Goal: Obtain resource: Download file/media

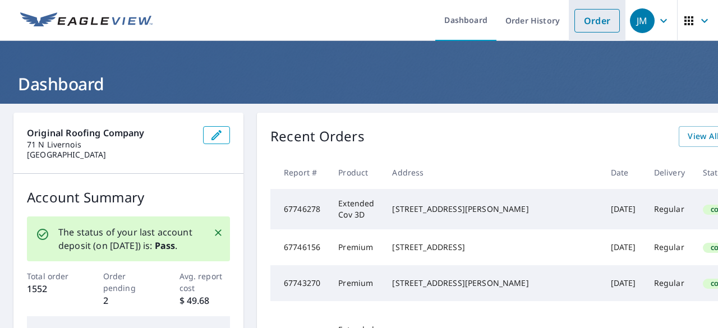
click at [582, 19] on link "Order" at bounding box center [596, 21] width 45 height 24
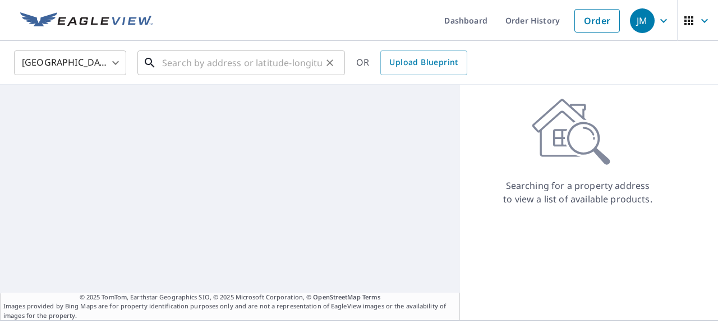
click at [217, 70] on input "text" at bounding box center [242, 62] width 160 height 31
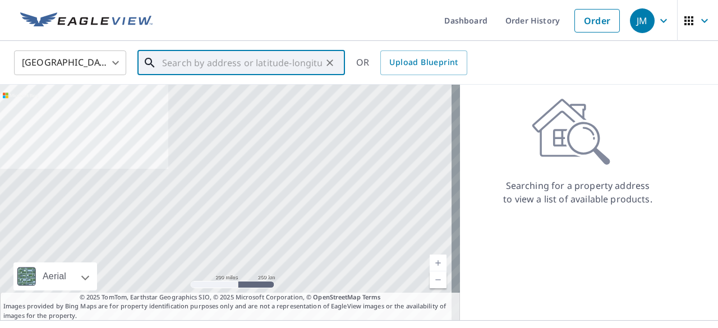
paste input "[STREET_ADDRESS]"
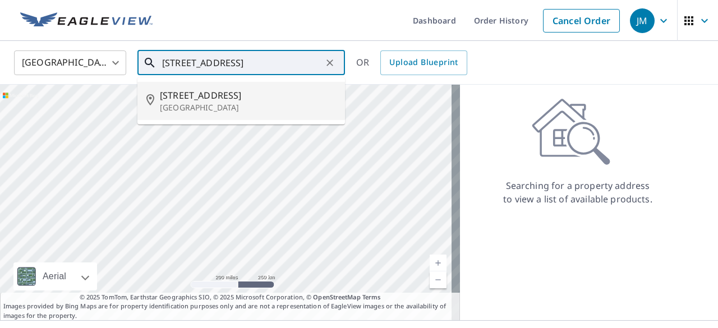
click at [292, 96] on span "[STREET_ADDRESS]" at bounding box center [248, 95] width 176 height 13
type input "[STREET_ADDRESS]"
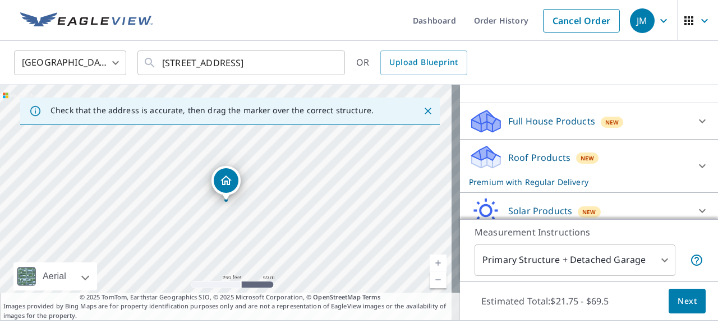
scroll to position [97, 0]
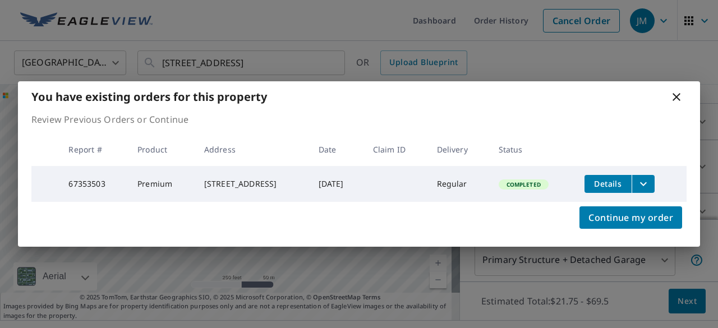
click at [613, 181] on span "Details" at bounding box center [608, 183] width 34 height 11
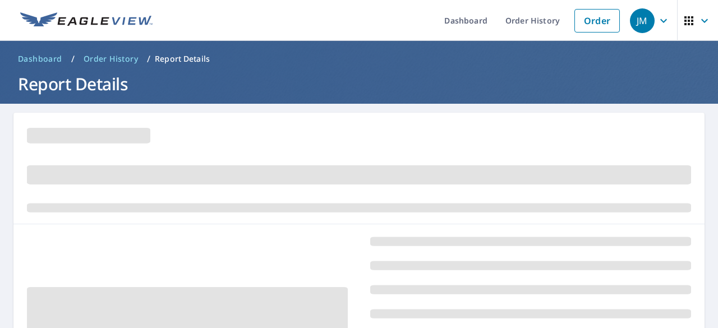
scroll to position [66, 0]
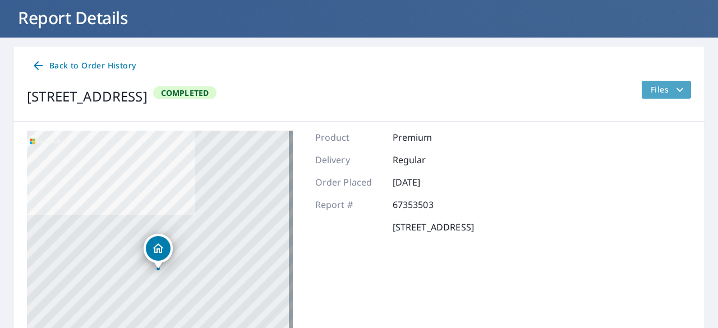
click at [673, 87] on icon "filesDropdownBtn-67353503" at bounding box center [679, 89] width 13 height 13
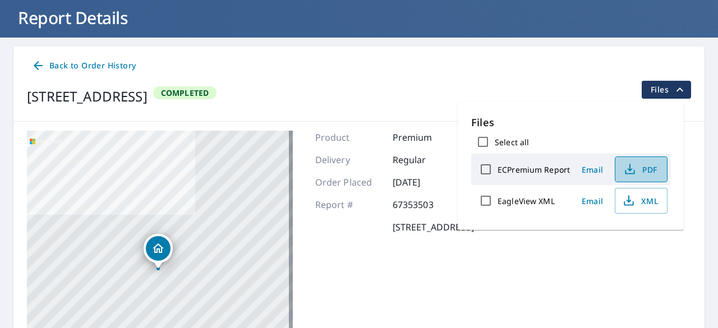
click at [630, 173] on icon "button" at bounding box center [629, 169] width 13 height 13
